Goal: Find specific page/section: Find specific page/section

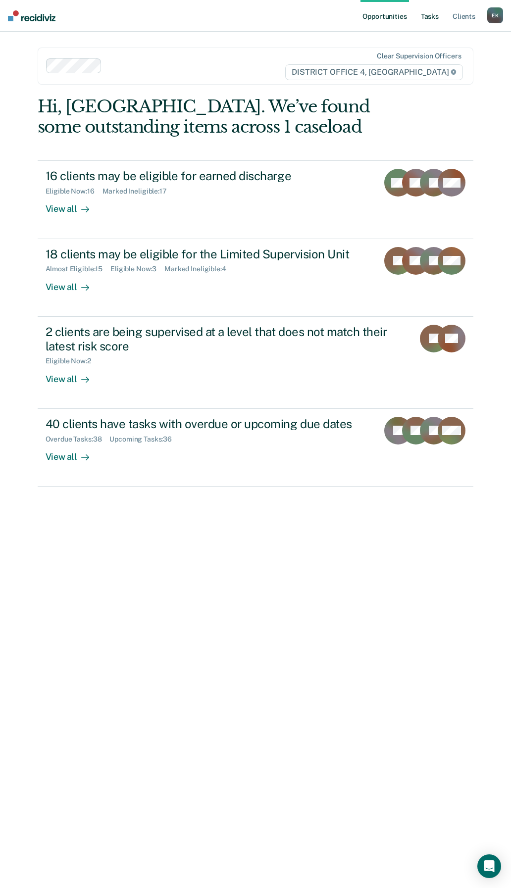
click at [428, 22] on link "Tasks" at bounding box center [430, 16] width 22 height 32
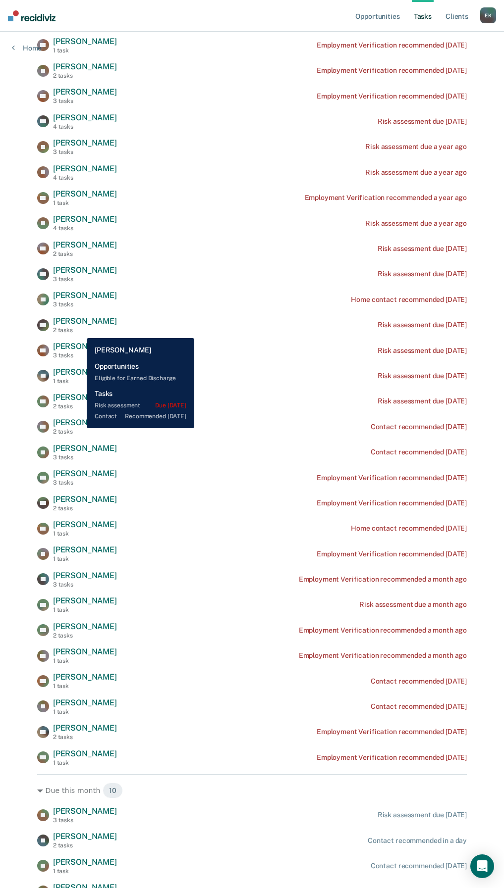
scroll to position [149, 0]
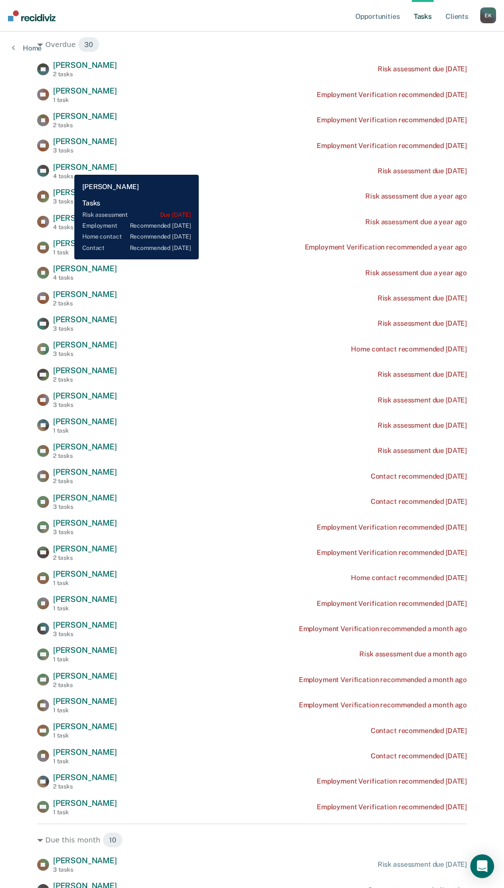
click at [67, 167] on span "[PERSON_NAME]" at bounding box center [85, 166] width 64 height 9
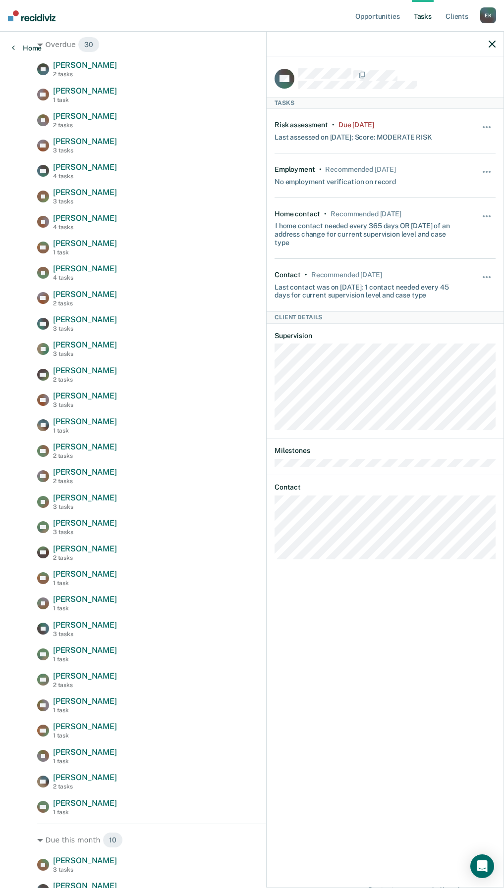
click at [15, 47] on link "Home" at bounding box center [27, 48] width 30 height 9
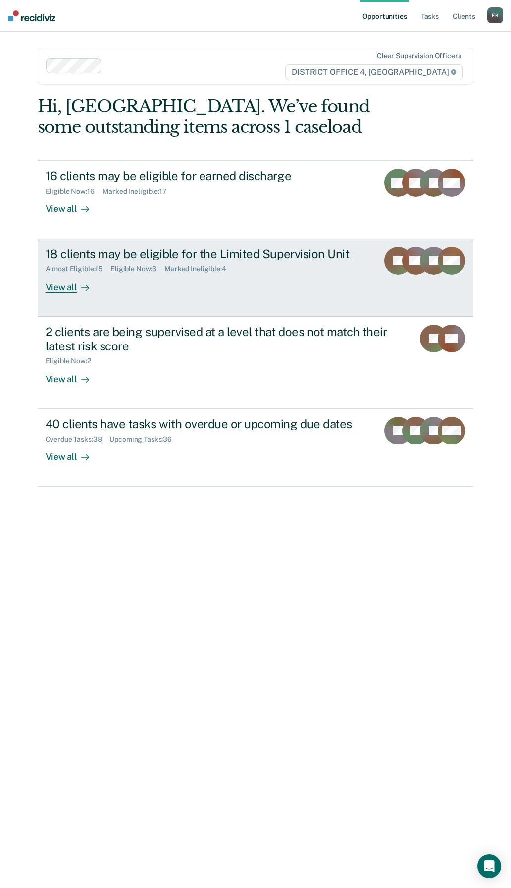
click at [407, 279] on div "DS" at bounding box center [416, 270] width 28 height 46
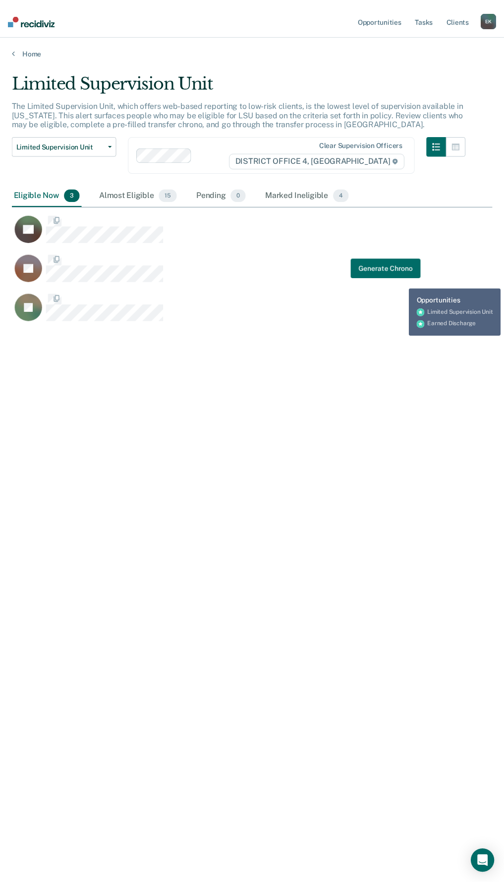
scroll to position [738, 480]
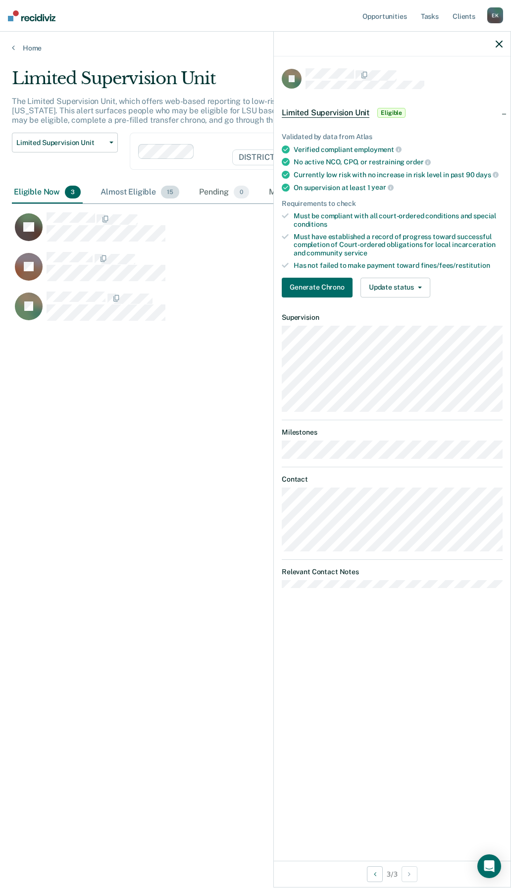
click at [116, 192] on div "Almost Eligible 15" at bounding box center [140, 193] width 83 height 22
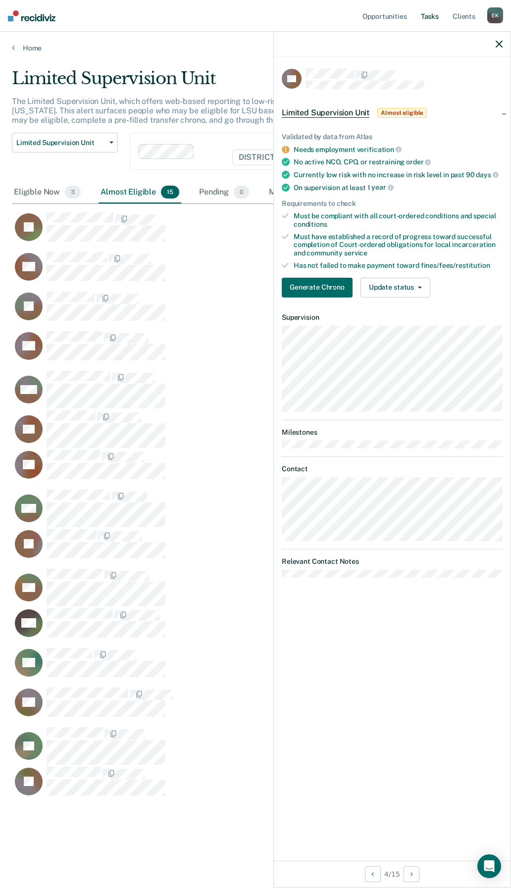
click at [421, 27] on link "Tasks" at bounding box center [430, 16] width 22 height 32
